Goal: Information Seeking & Learning: Learn about a topic

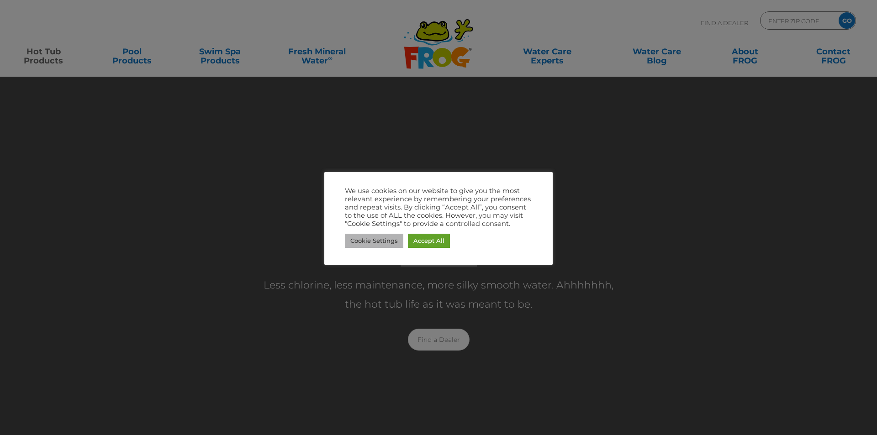
click at [390, 244] on link "Cookie Settings" at bounding box center [374, 241] width 58 height 14
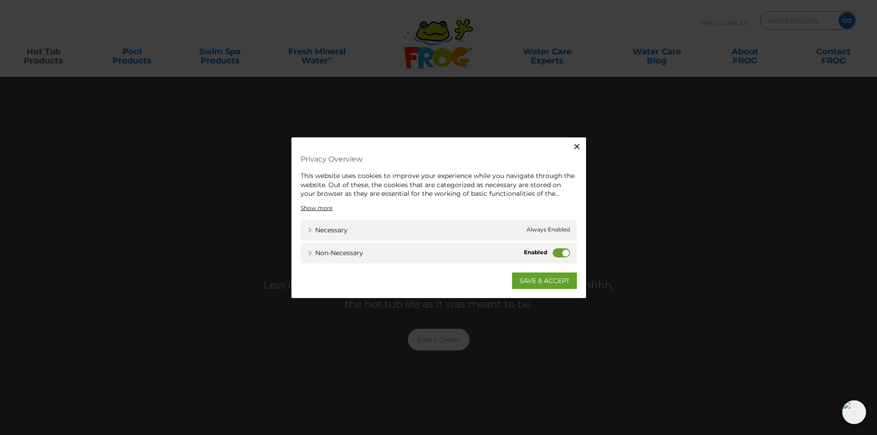
click at [557, 251] on label "Non-necessary" at bounding box center [561, 252] width 17 height 9
click at [0, 0] on input "Non-necessary" at bounding box center [0, 0] width 0 height 0
click at [548, 281] on link "SAVE & ACCEPT" at bounding box center [544, 280] width 65 height 16
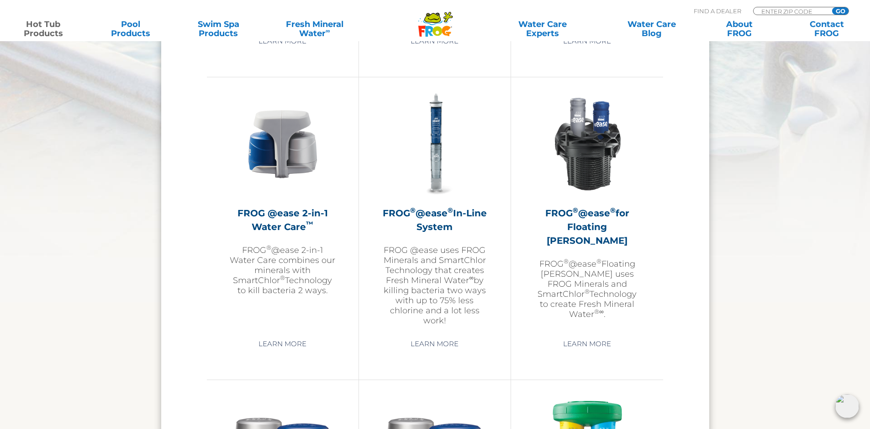
scroll to position [1279, 0]
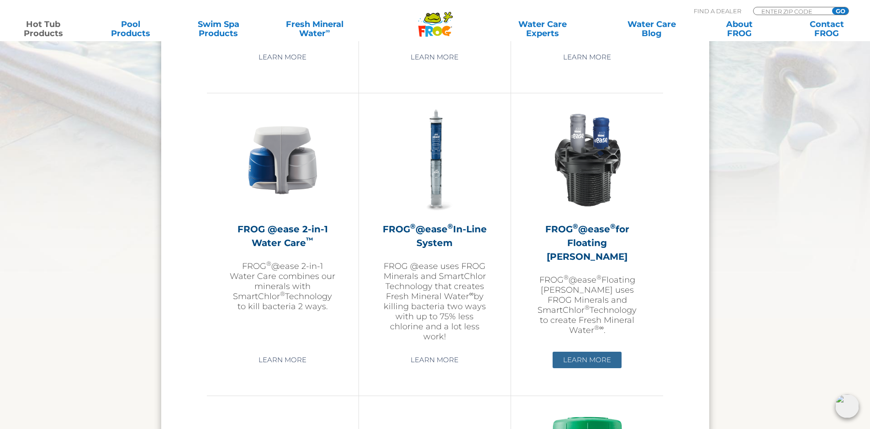
click at [582, 357] on link "Learn More" at bounding box center [587, 359] width 69 height 16
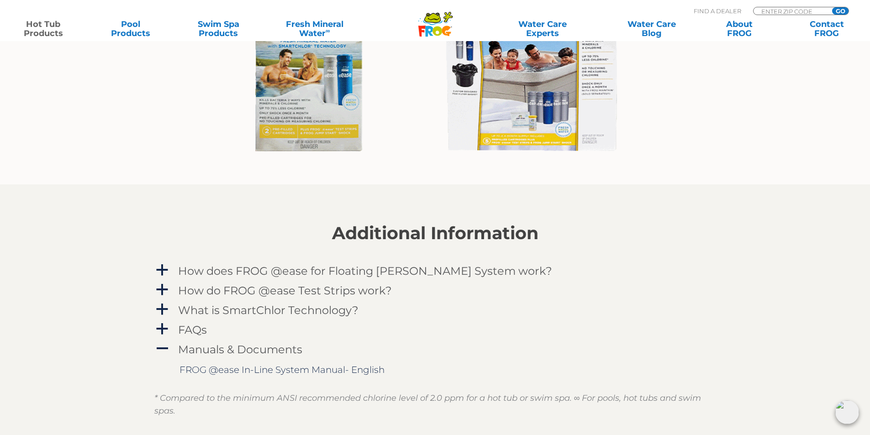
scroll to position [822, 0]
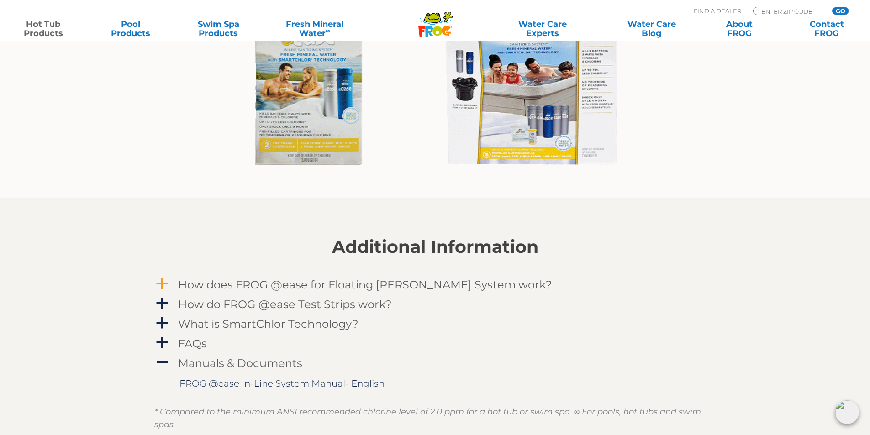
click at [162, 278] on span "a" at bounding box center [162, 284] width 14 height 14
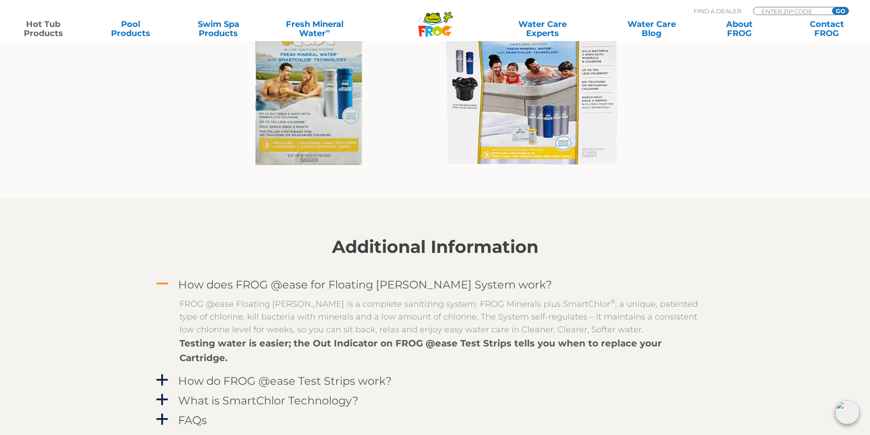
scroll to position [868, 0]
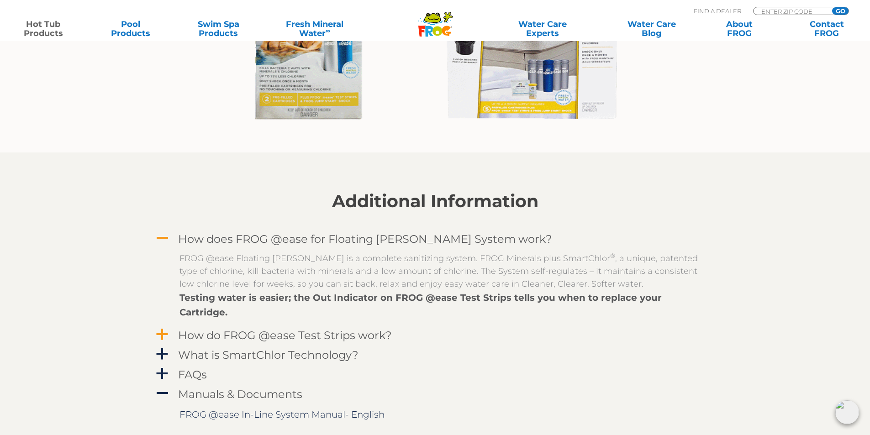
click at [161, 328] on span "a" at bounding box center [162, 335] width 14 height 14
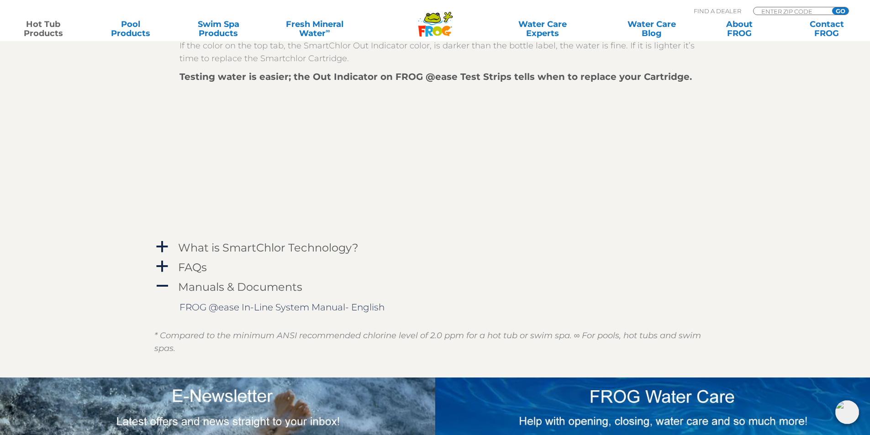
scroll to position [1234, 0]
click at [163, 260] on span "a" at bounding box center [162, 267] width 14 height 14
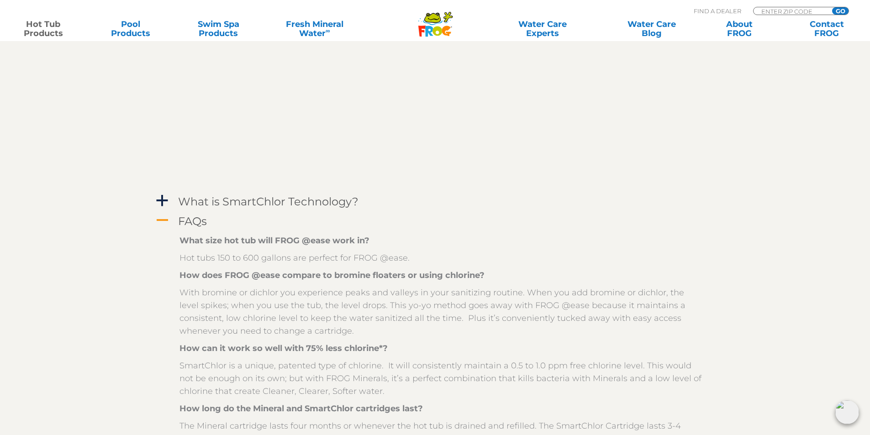
scroll to position [1188, 0]
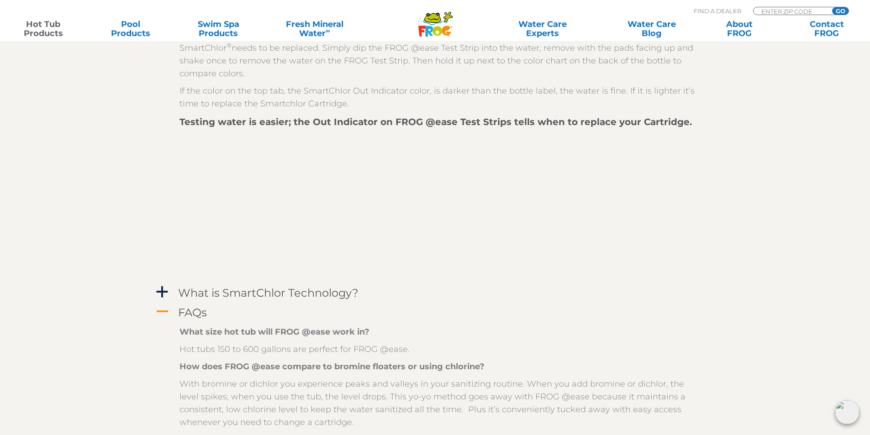
click at [634, 267] on div "In 2 seconds, you can know precisely whether your pH, Total Alkalinity and Tota…" at bounding box center [435, 153] width 562 height 258
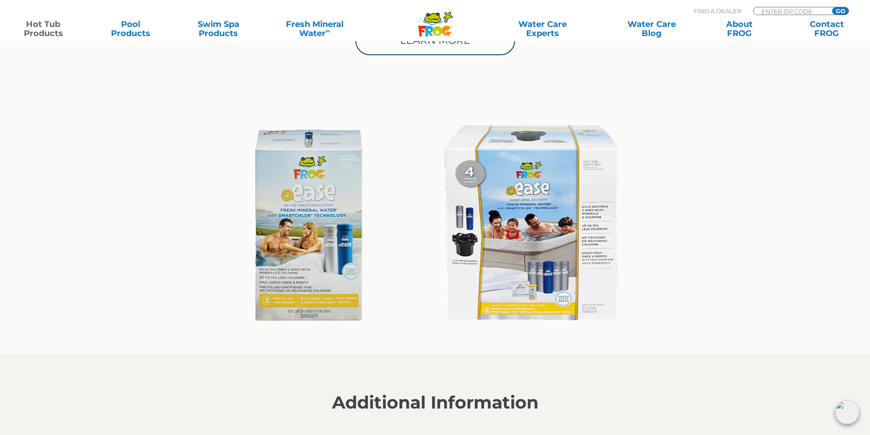
scroll to position [685, 0]
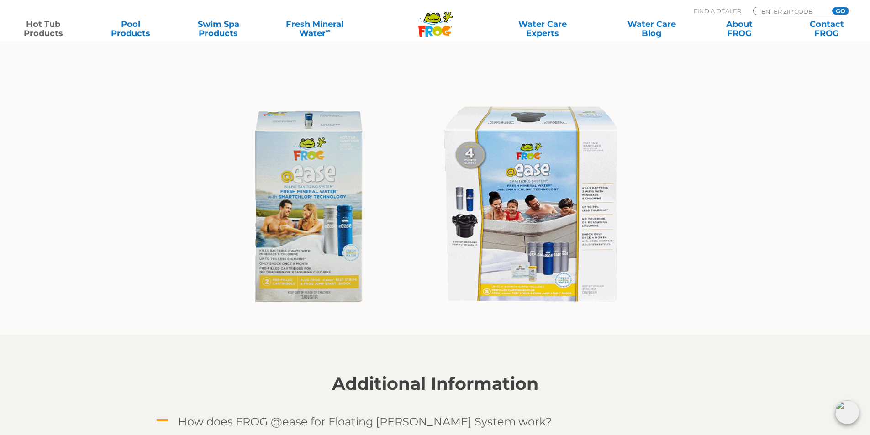
click at [293, 214] on img at bounding box center [435, 208] width 422 height 228
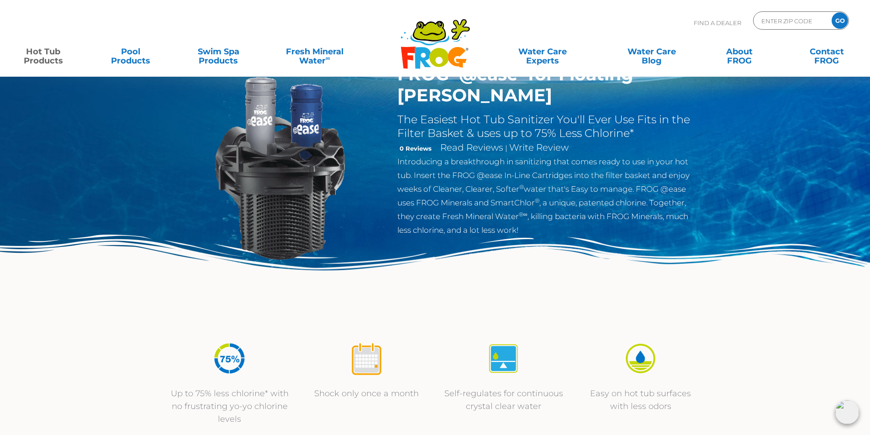
scroll to position [0, 0]
